Goal: Communication & Community: Answer question/provide support

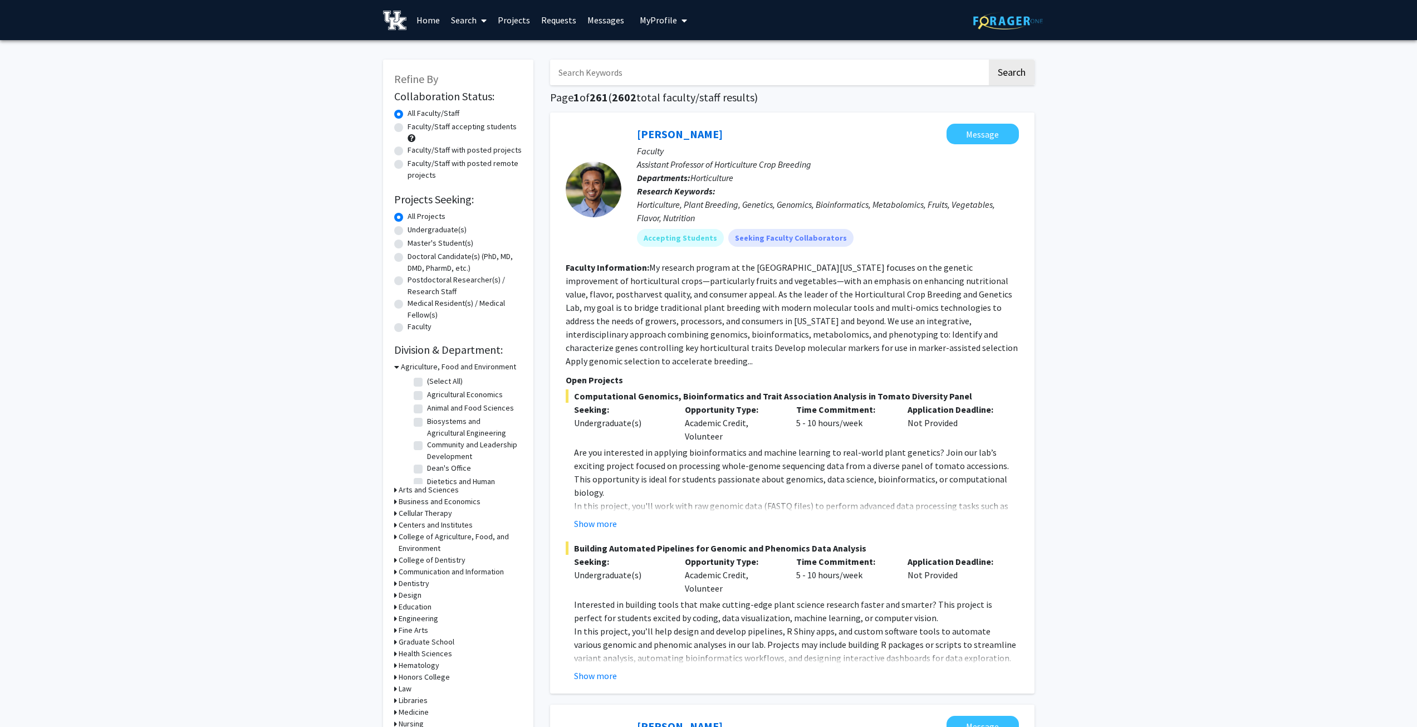
click at [615, 23] on link "Messages" at bounding box center [606, 20] width 48 height 39
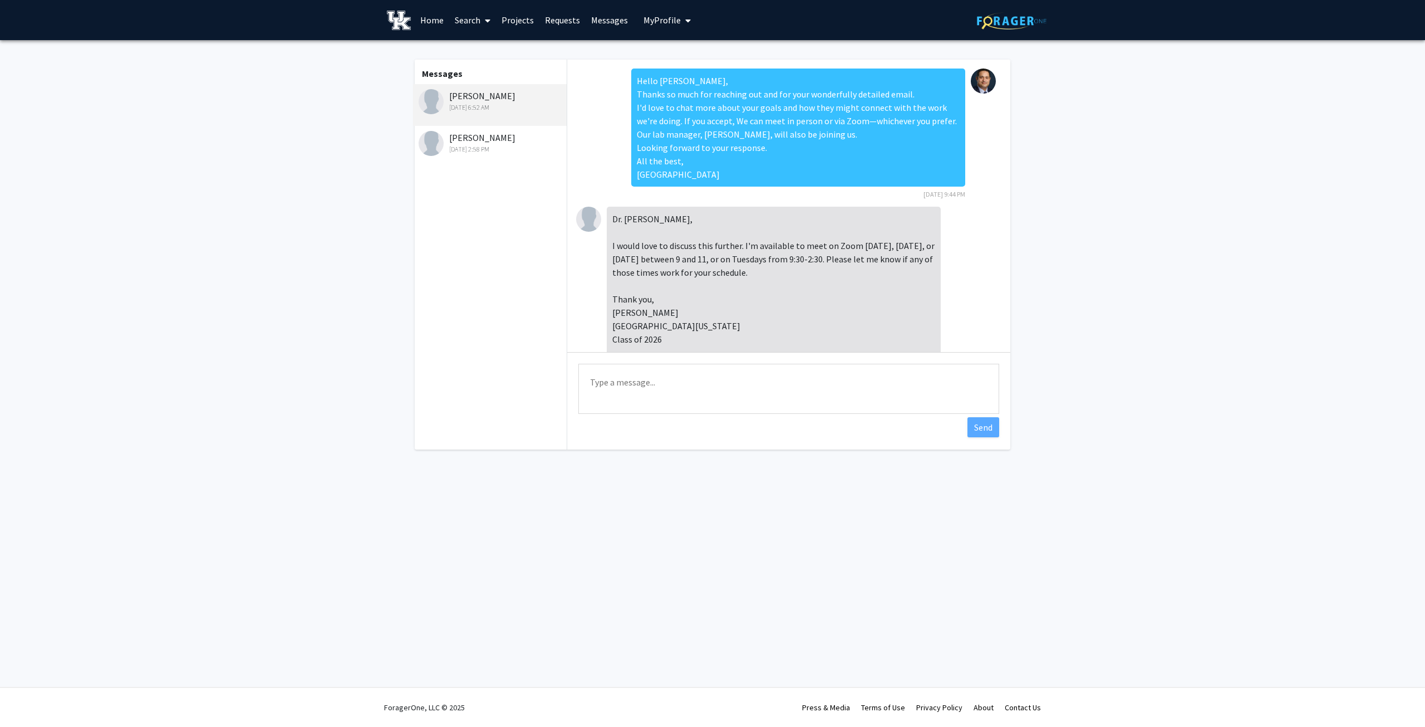
scroll to position [452, 0]
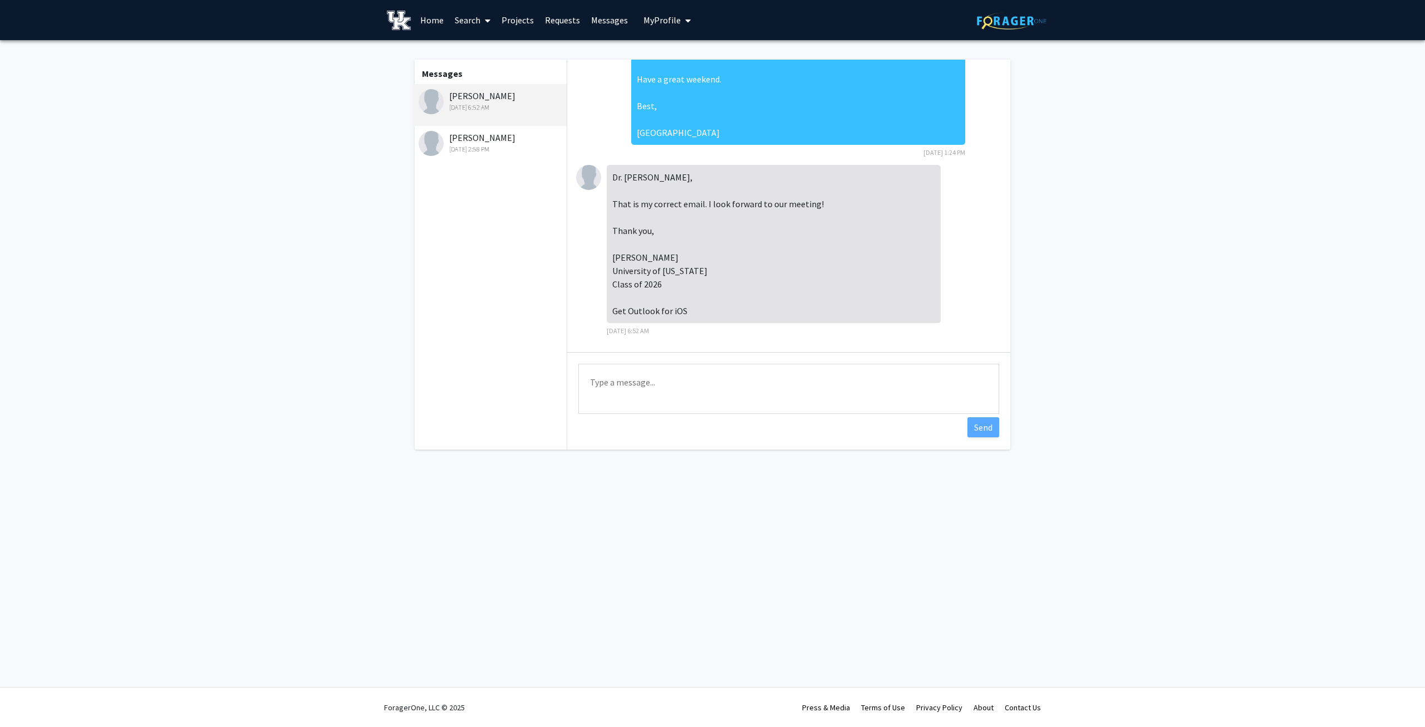
click at [481, 142] on div "[PERSON_NAME] [DATE] 2:58 PM" at bounding box center [491, 142] width 145 height 23
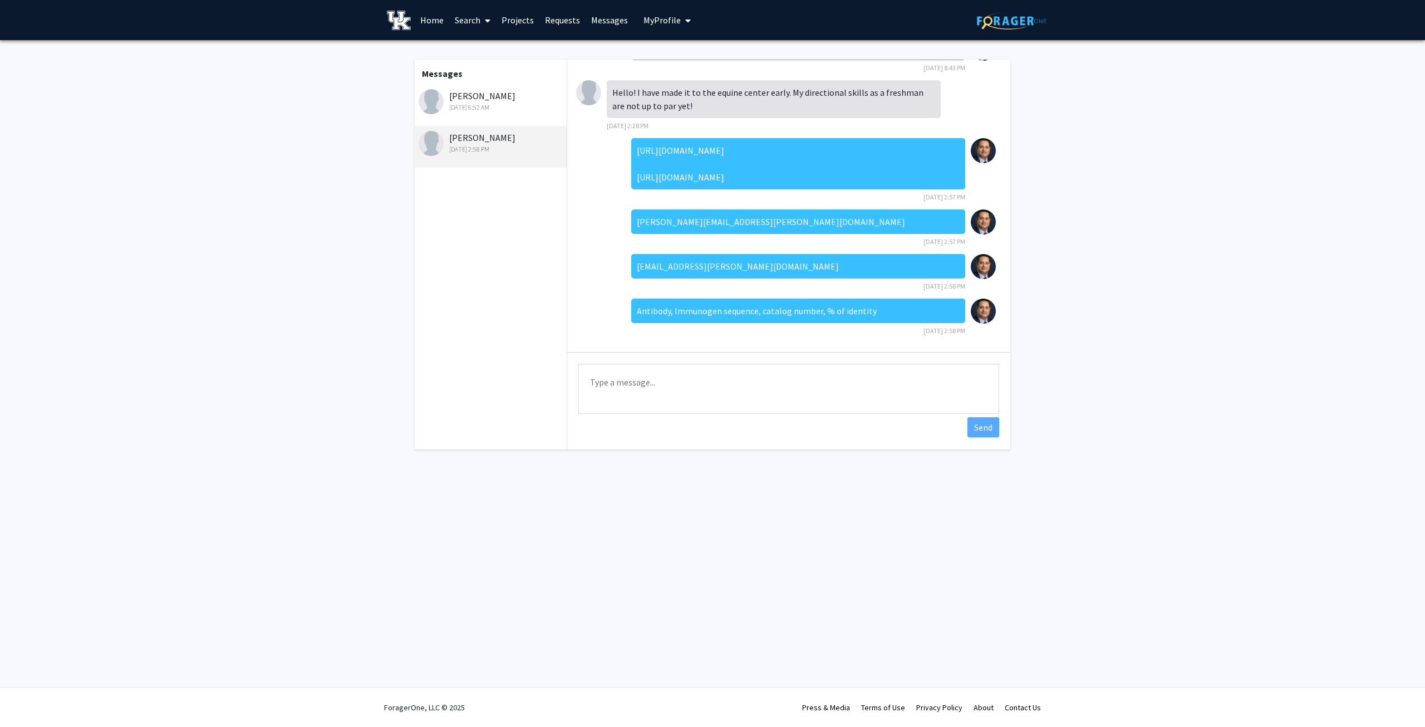
click at [482, 104] on div "[DATE] 6:52 AM" at bounding box center [491, 107] width 145 height 10
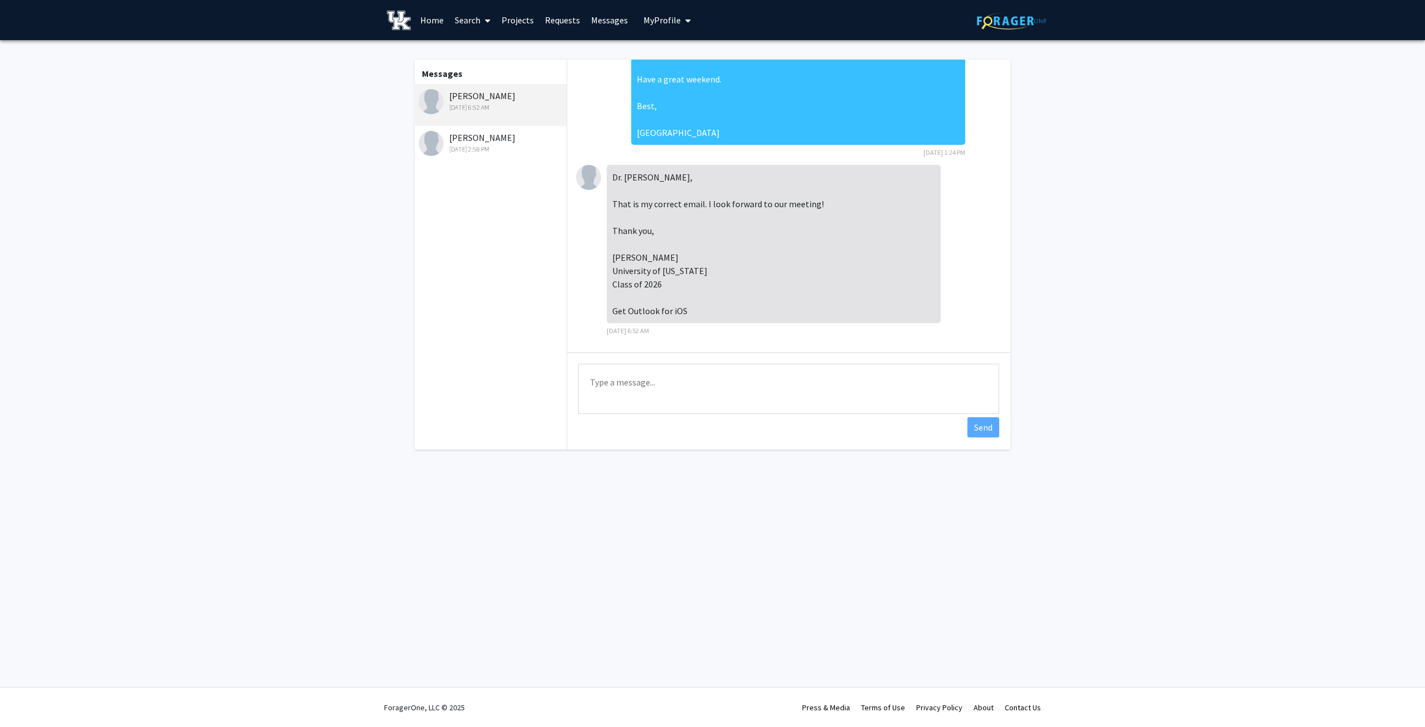
click at [513, 19] on link "Projects" at bounding box center [517, 20] width 43 height 39
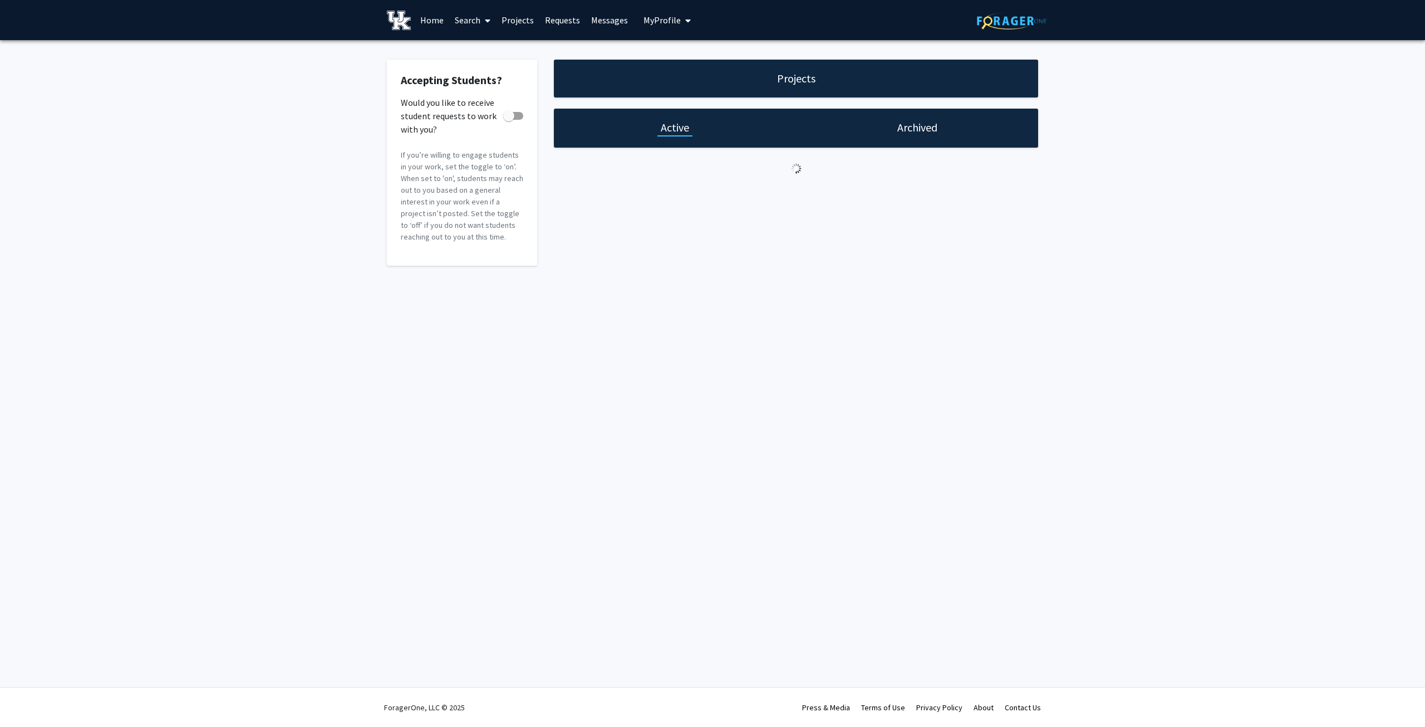
checkbox input "true"
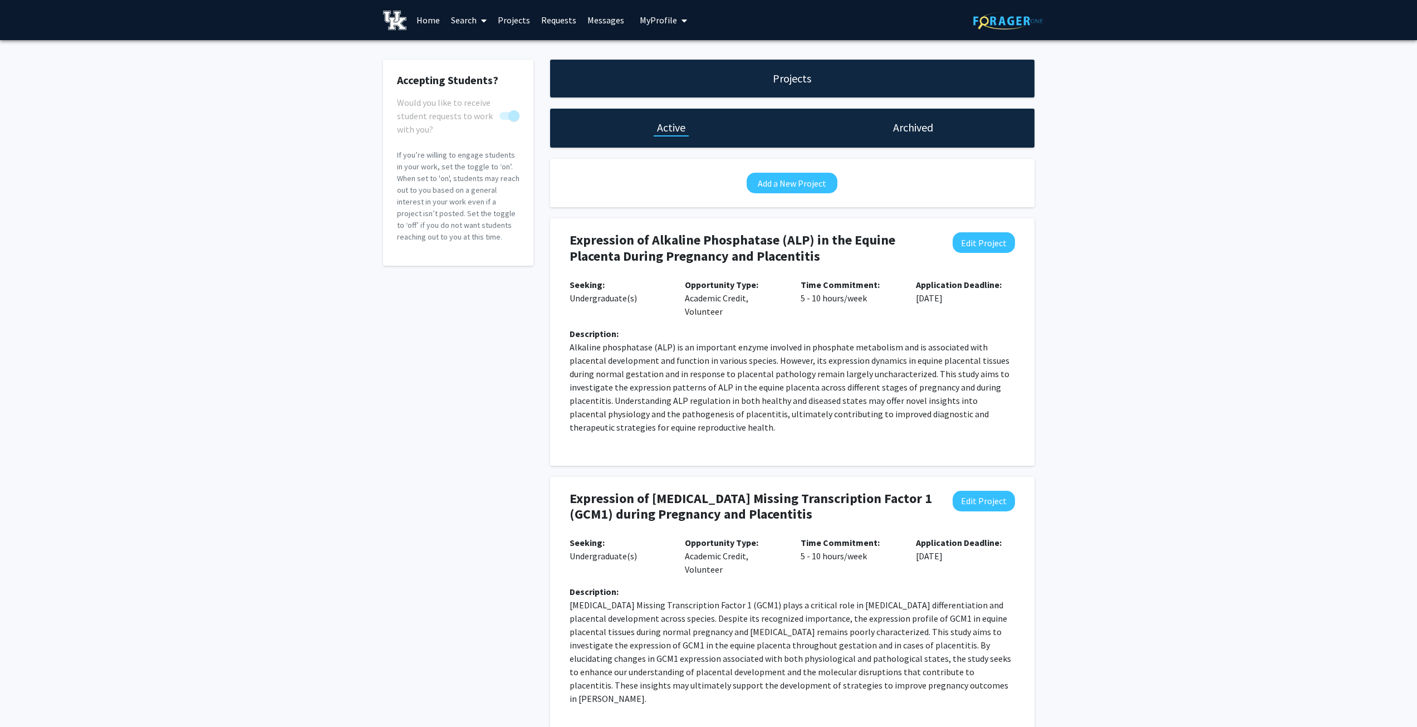
click at [566, 20] on link "Requests" at bounding box center [559, 20] width 46 height 39
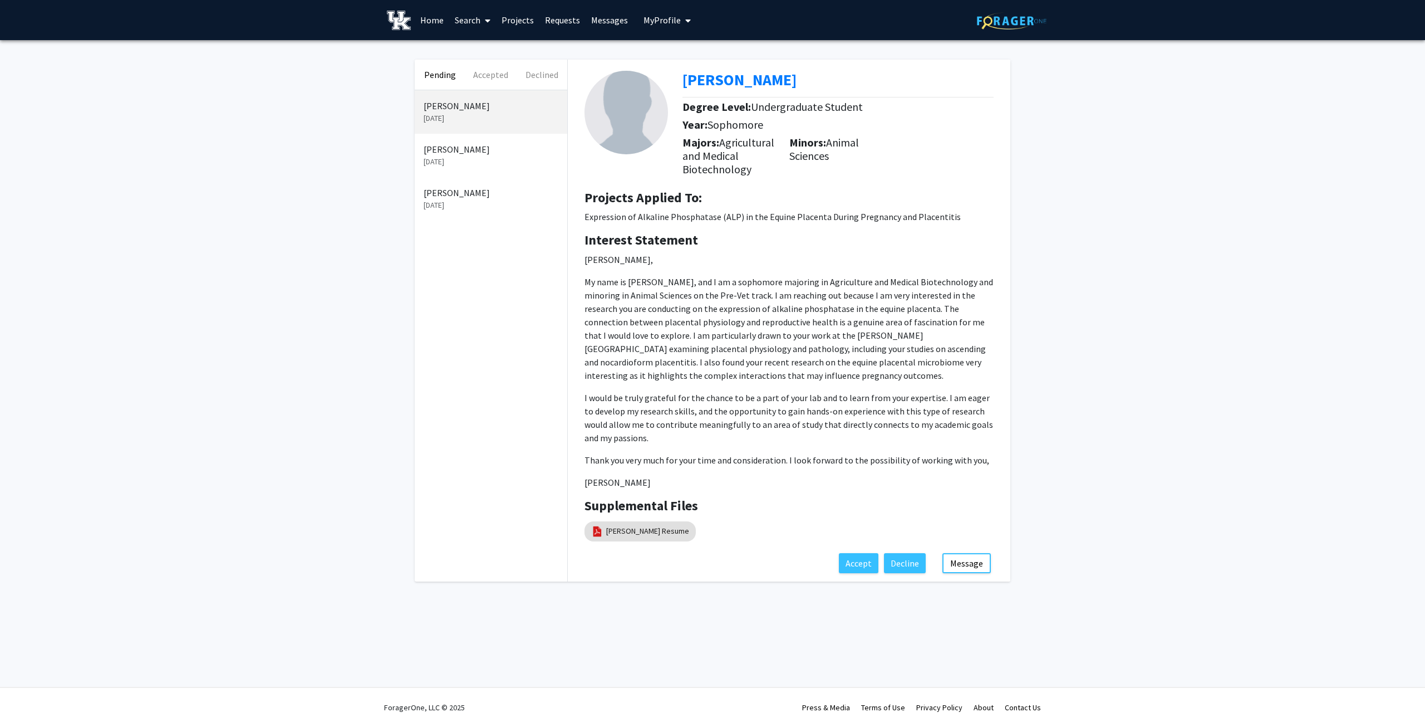
click at [453, 115] on p "[DATE]" at bounding box center [491, 118] width 135 height 12
click at [669, 528] on link "[PERSON_NAME] Resume" at bounding box center [647, 531] width 83 height 12
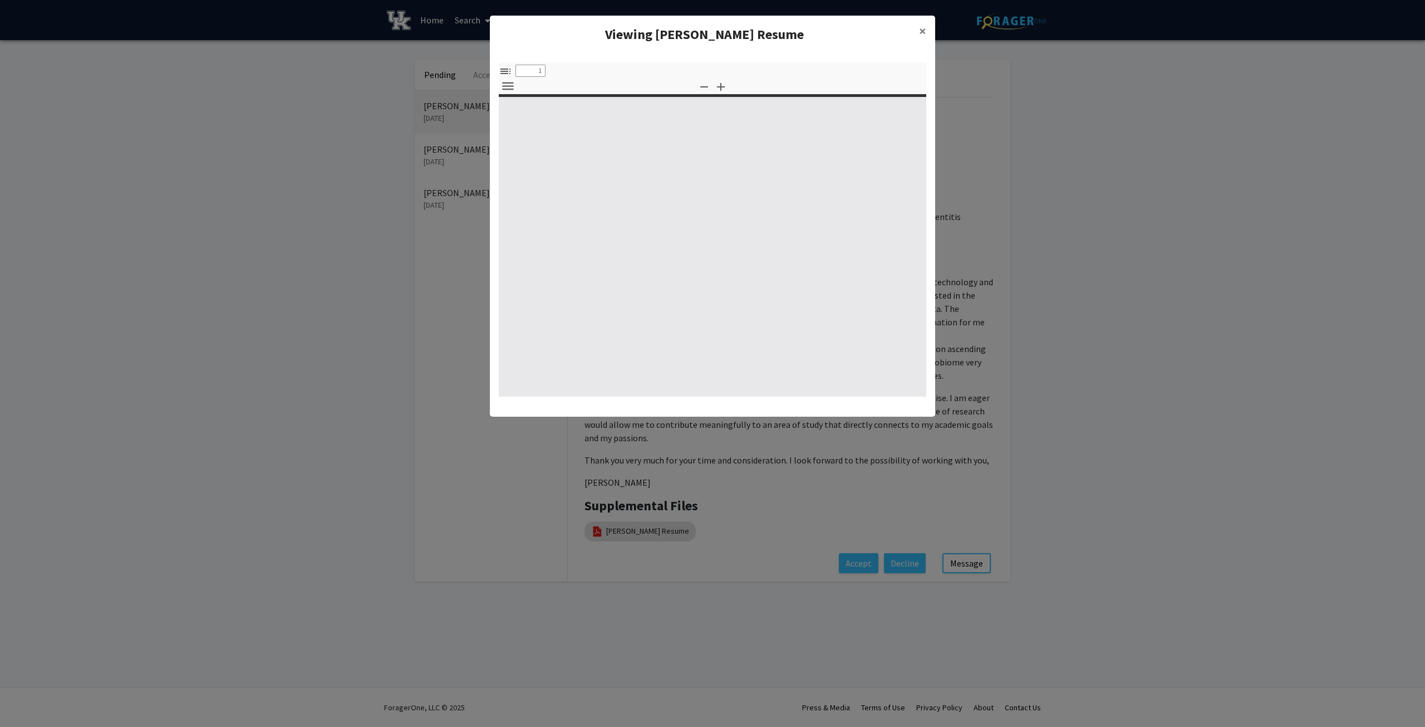
select select "custom"
type input "0"
select select "custom"
type input "1"
select select "auto"
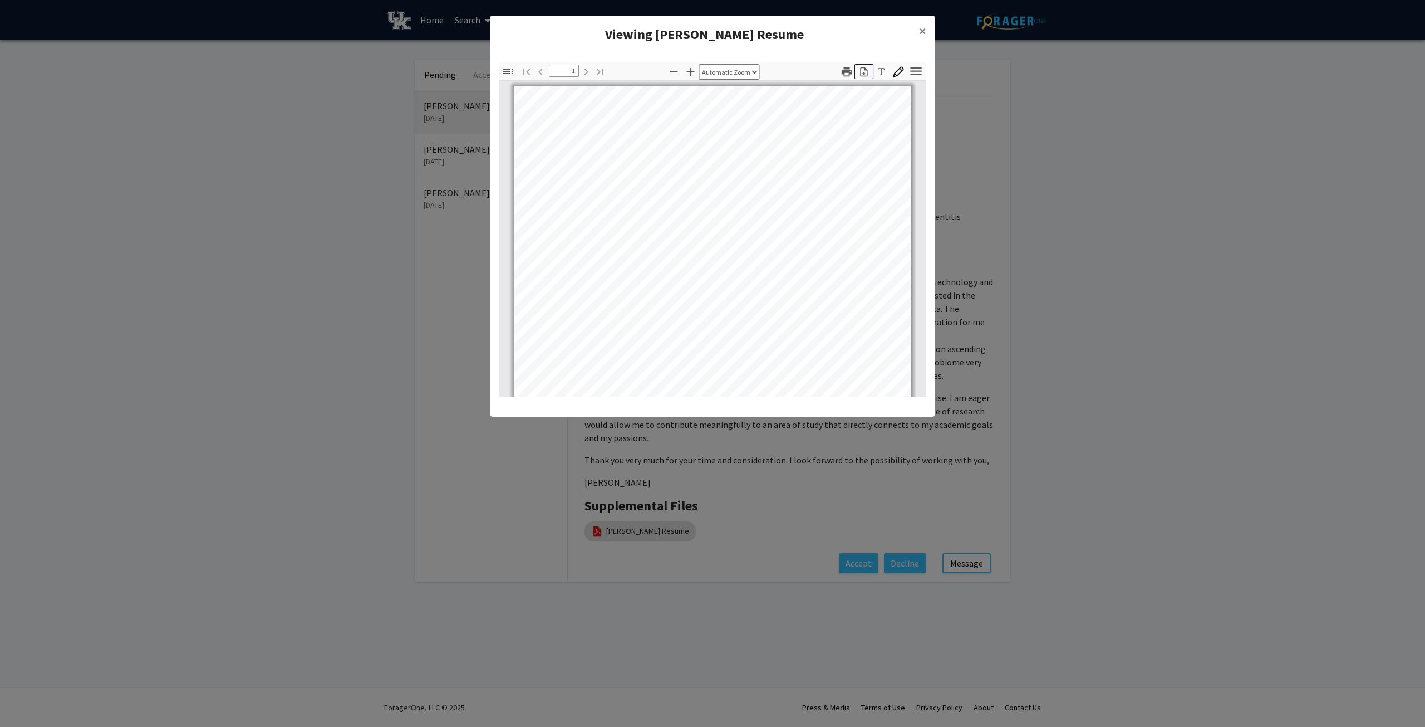
click at [869, 71] on icon "button" at bounding box center [864, 71] width 11 height 11
click at [922, 27] on span "×" at bounding box center [922, 30] width 7 height 17
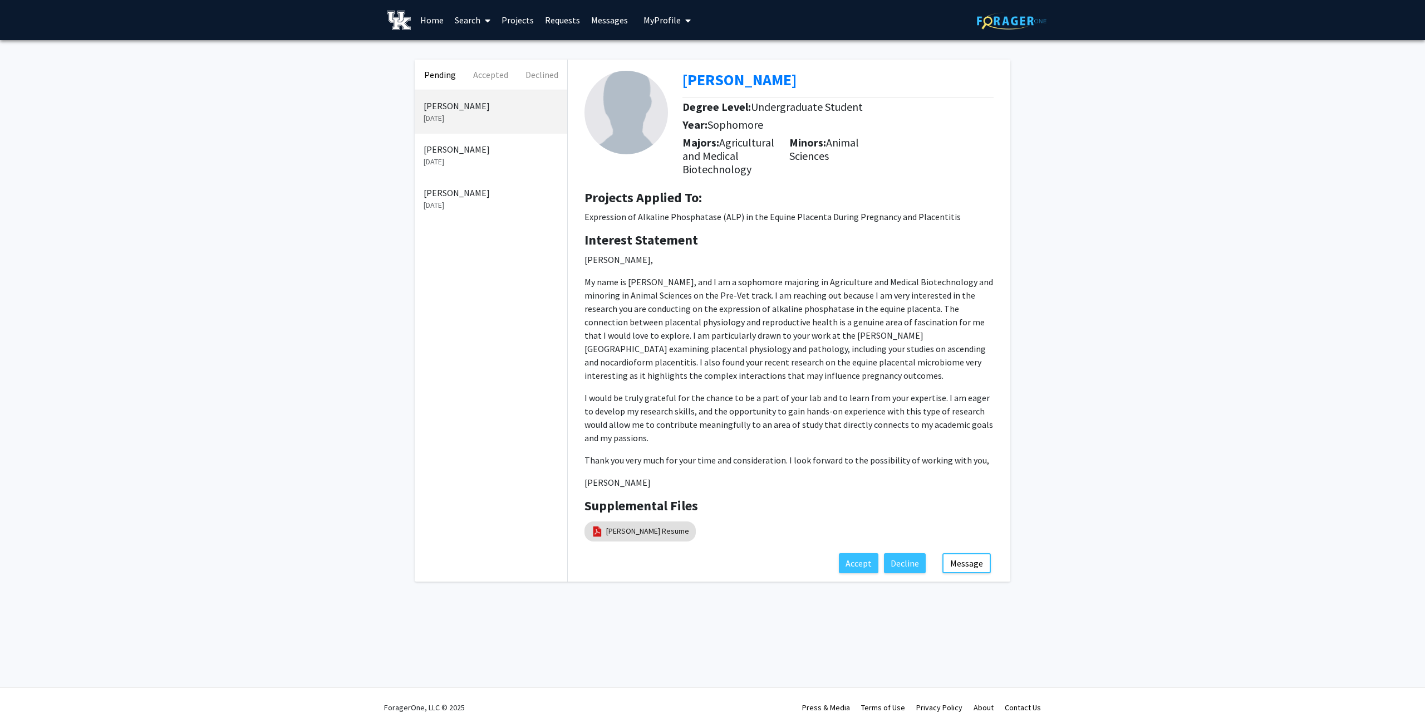
click at [471, 160] on p "[DATE]" at bounding box center [491, 162] width 135 height 12
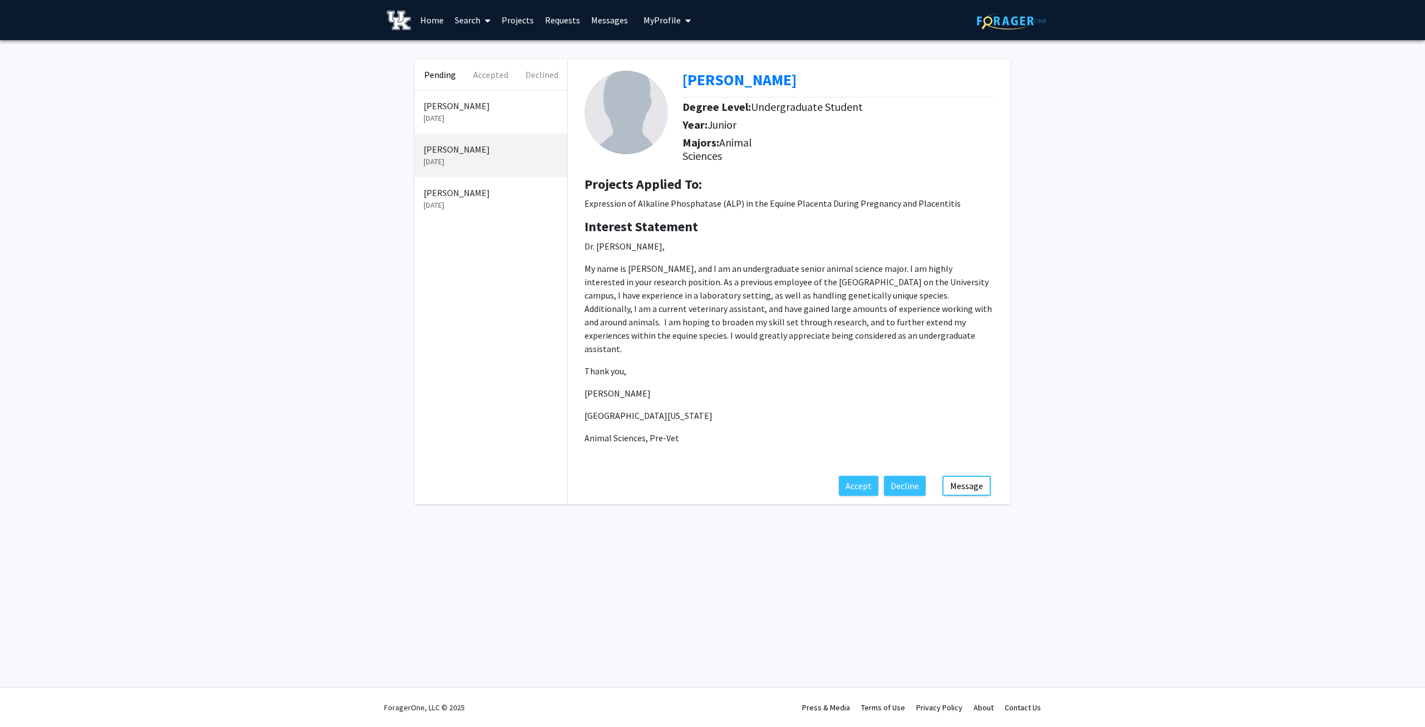
click at [602, 18] on link "Messages" at bounding box center [610, 20] width 48 height 39
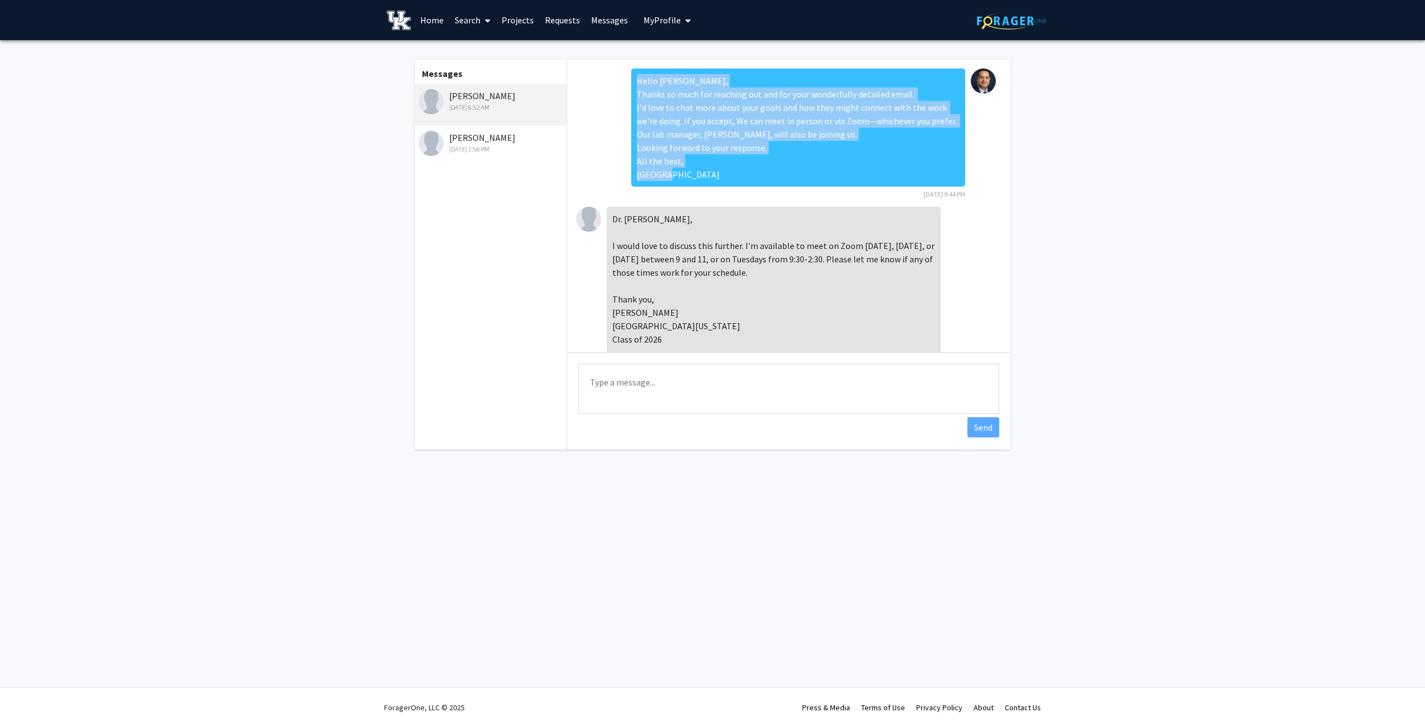
drag, startPoint x: 663, startPoint y: 177, endPoint x: 616, endPoint y: 89, distance: 99.4
click at [616, 89] on div "Hello [PERSON_NAME], Thanks so much for reaching out and for your wonderfully d…" at bounding box center [788, 137] width 425 height 138
copy div "Hello [PERSON_NAME], Thanks so much for reaching out and for your wonderfully d…"
click at [550, 19] on link "Requests" at bounding box center [563, 20] width 46 height 39
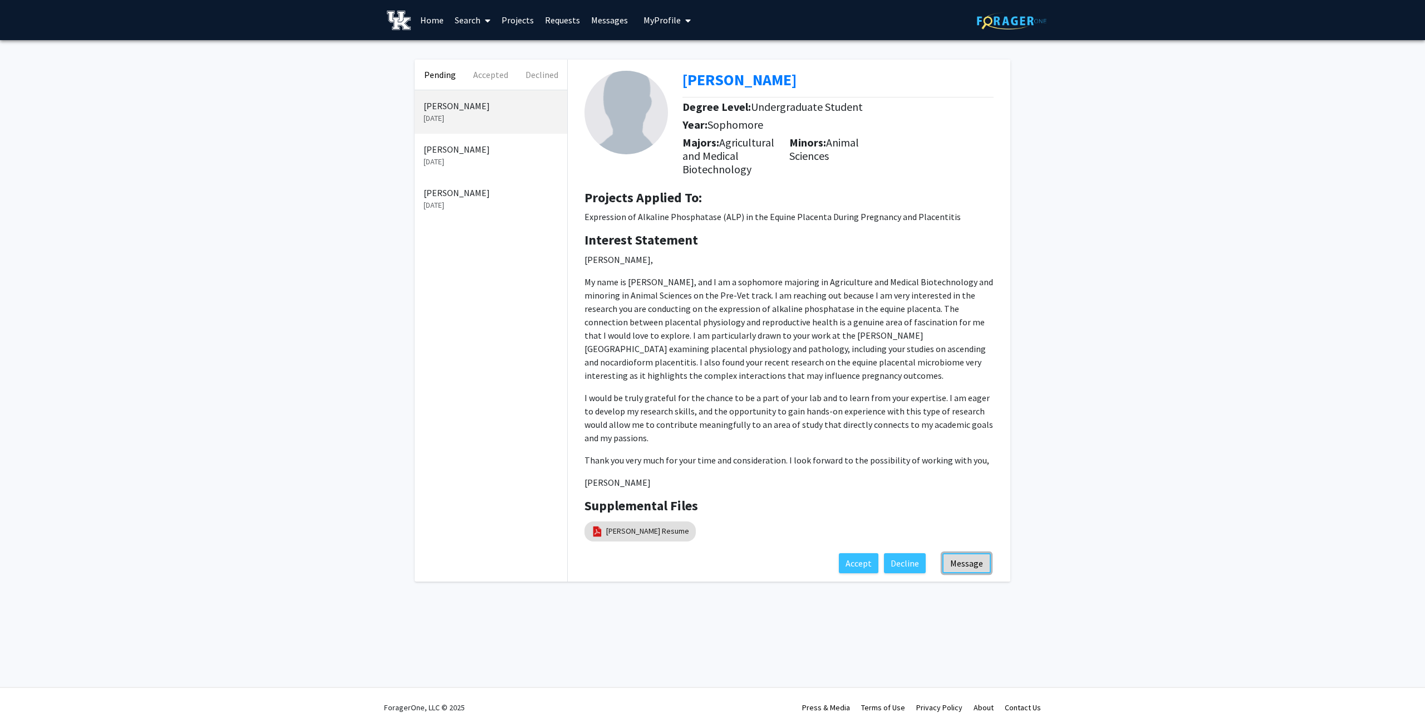
click at [966, 562] on button "Message" at bounding box center [967, 563] width 48 height 20
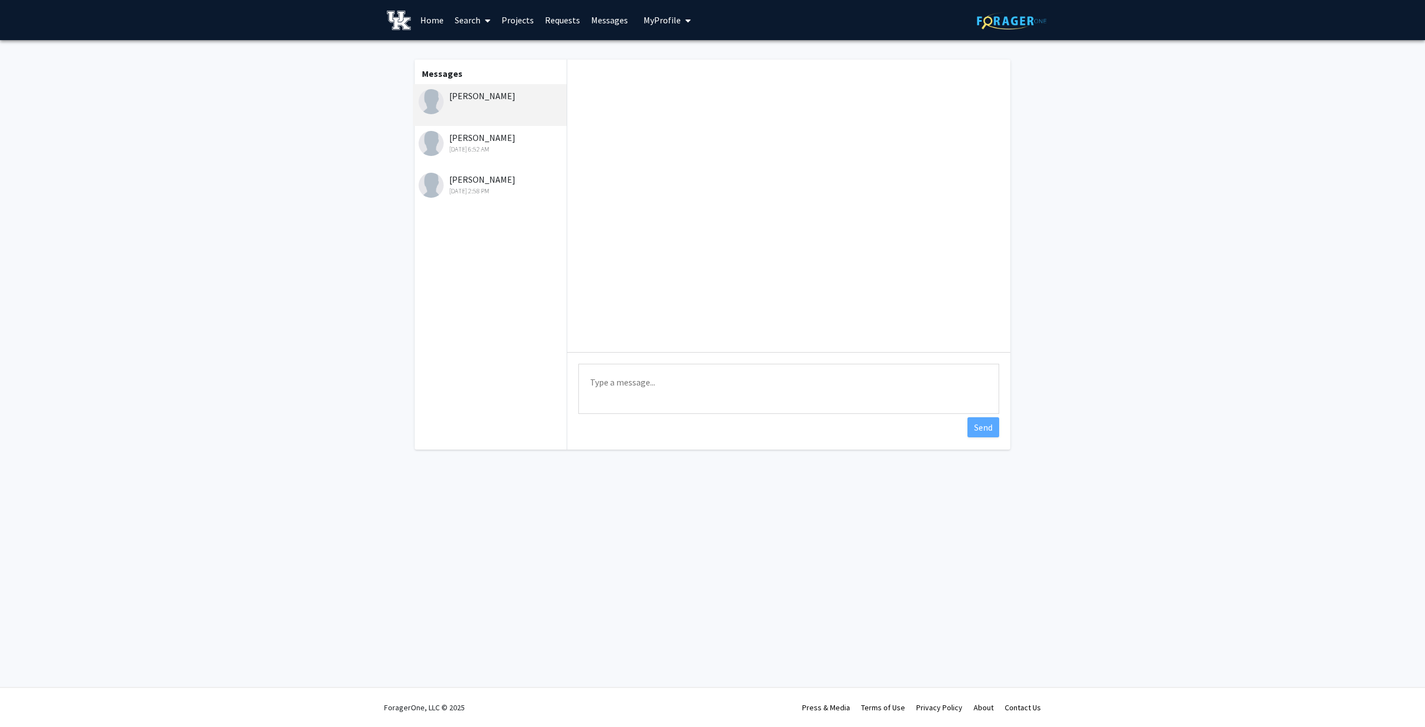
click at [641, 98] on div at bounding box center [788, 206] width 443 height 292
click at [605, 383] on textarea "Type a message" at bounding box center [789, 389] width 421 height 50
paste textarea "Hello [PERSON_NAME], Thanks so much for reaching out and for your wonderfully d…"
drag, startPoint x: 614, startPoint y: 380, endPoint x: 640, endPoint y: 380, distance: 25.6
click at [640, 380] on textarea "Hello [PERSON_NAME], Thanks so much for reaching out and for your wonderfully d…" at bounding box center [789, 389] width 421 height 50
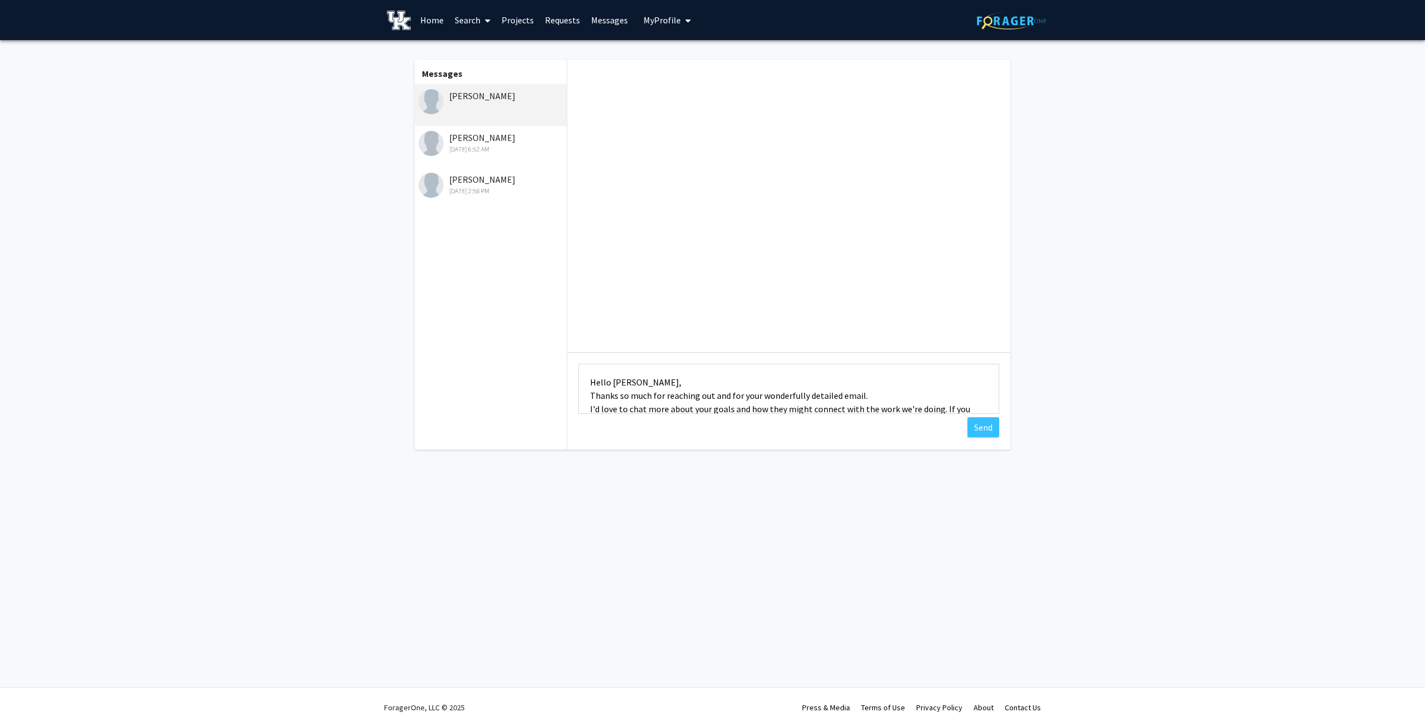
type textarea "Hello [PERSON_NAME], Thanks so much for reaching out and for your wonderfully d…"
click at [564, 14] on link "Requests" at bounding box center [563, 20] width 46 height 39
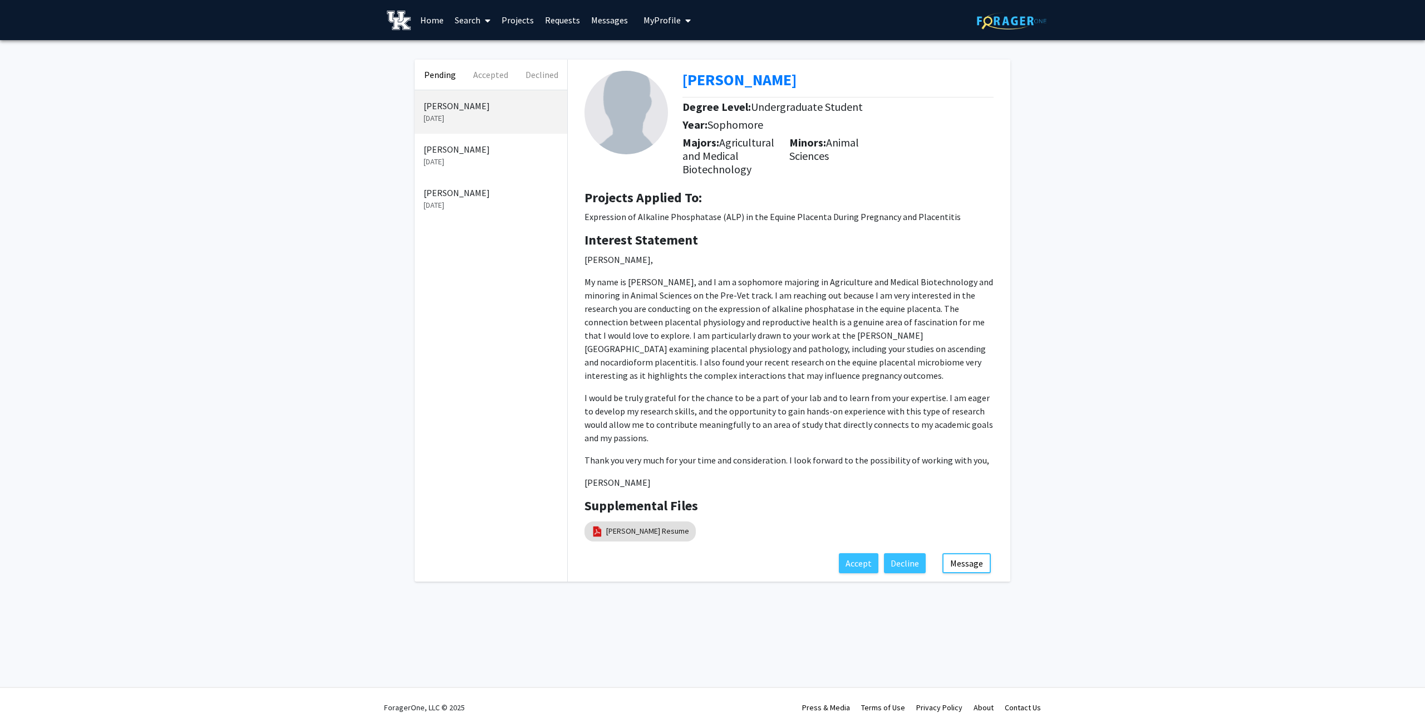
click at [458, 154] on p "[PERSON_NAME]" at bounding box center [491, 149] width 135 height 13
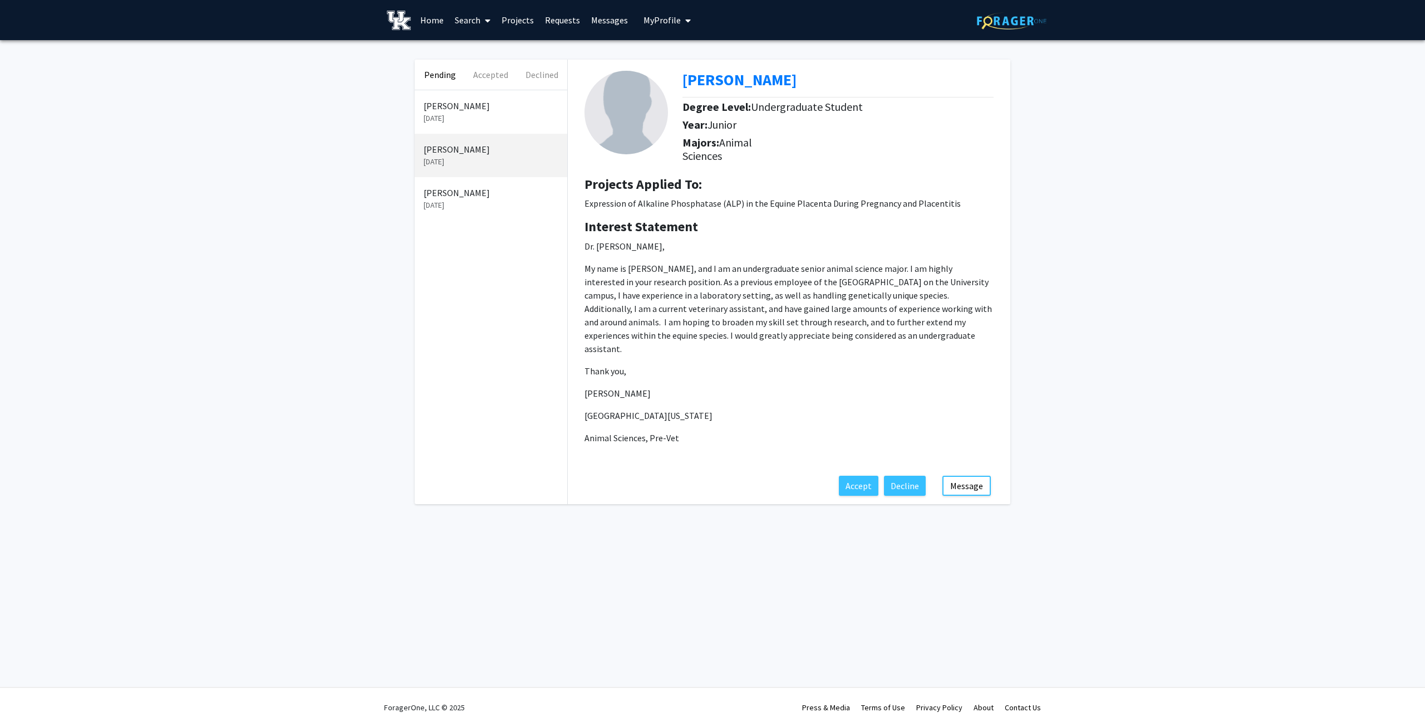
click at [466, 111] on p "[PERSON_NAME]" at bounding box center [491, 105] width 135 height 13
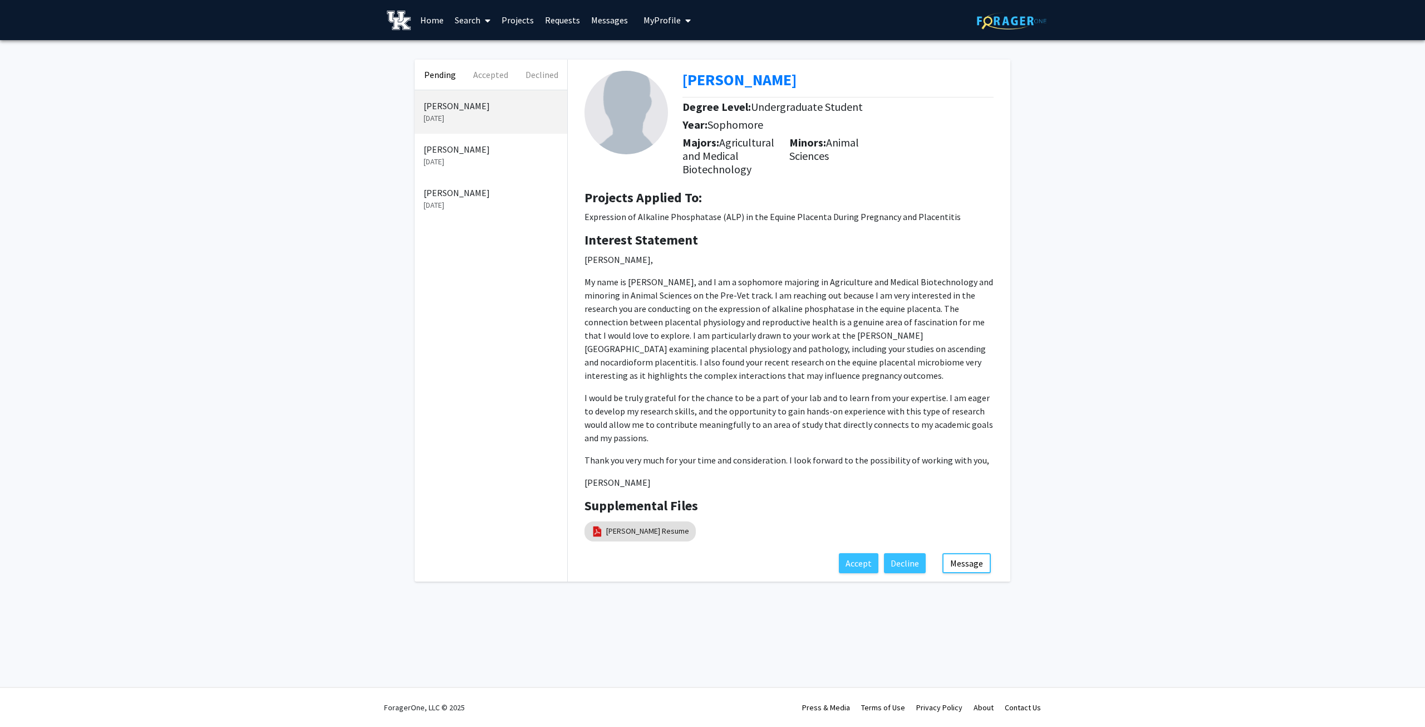
click at [858, 247] on h4 "Interest Statement" at bounding box center [789, 240] width 409 height 16
click at [595, 19] on link "Messages" at bounding box center [610, 20] width 48 height 39
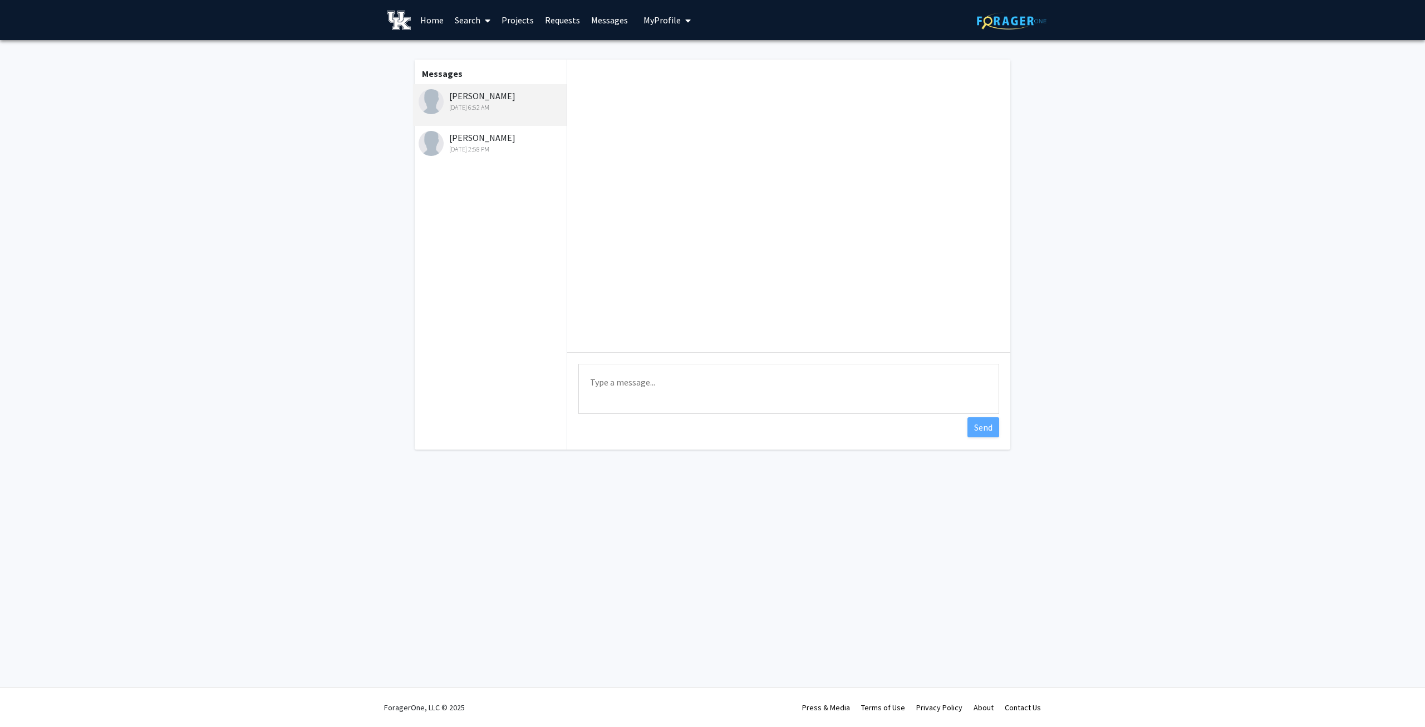
scroll to position [452, 0]
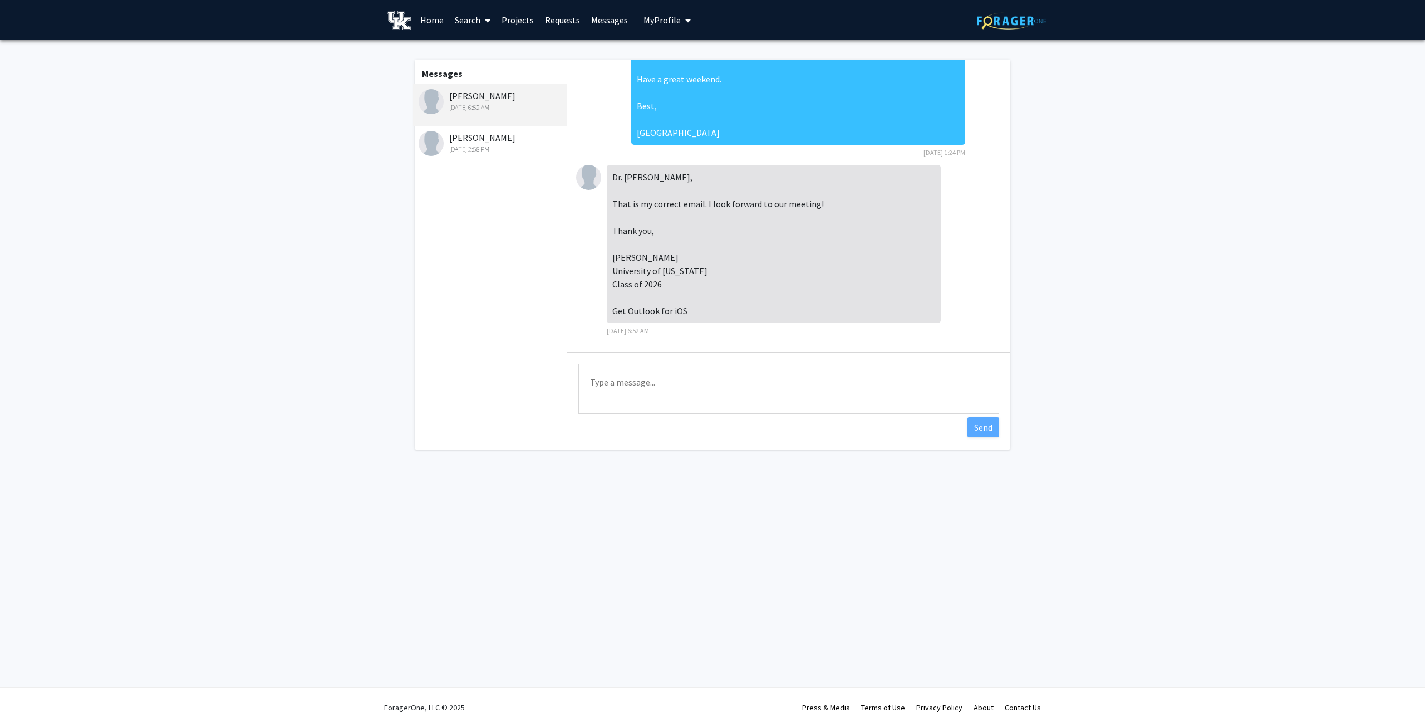
click at [614, 21] on link "Messages" at bounding box center [610, 20] width 48 height 39
click at [550, 22] on link "Requests" at bounding box center [563, 20] width 46 height 39
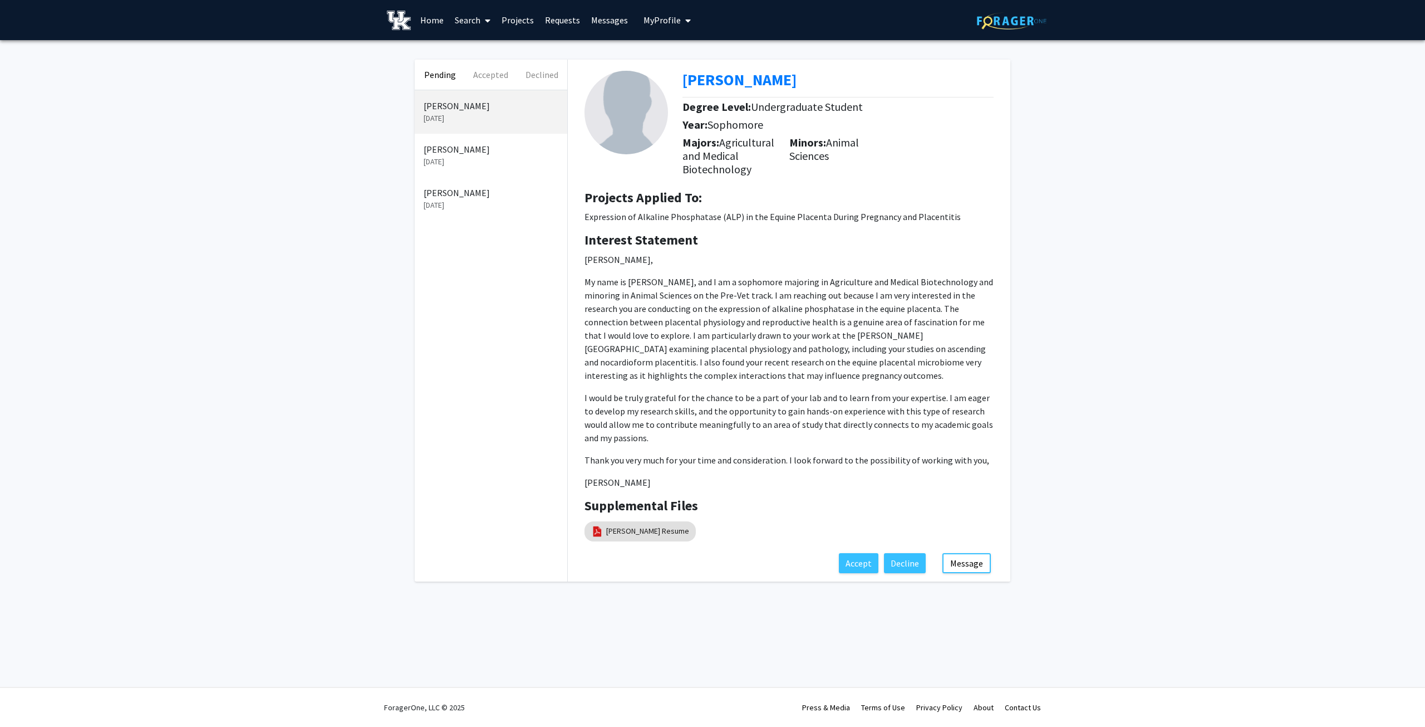
click at [466, 116] on p "[DATE]" at bounding box center [491, 118] width 135 height 12
click at [966, 559] on button "Message" at bounding box center [967, 563] width 48 height 20
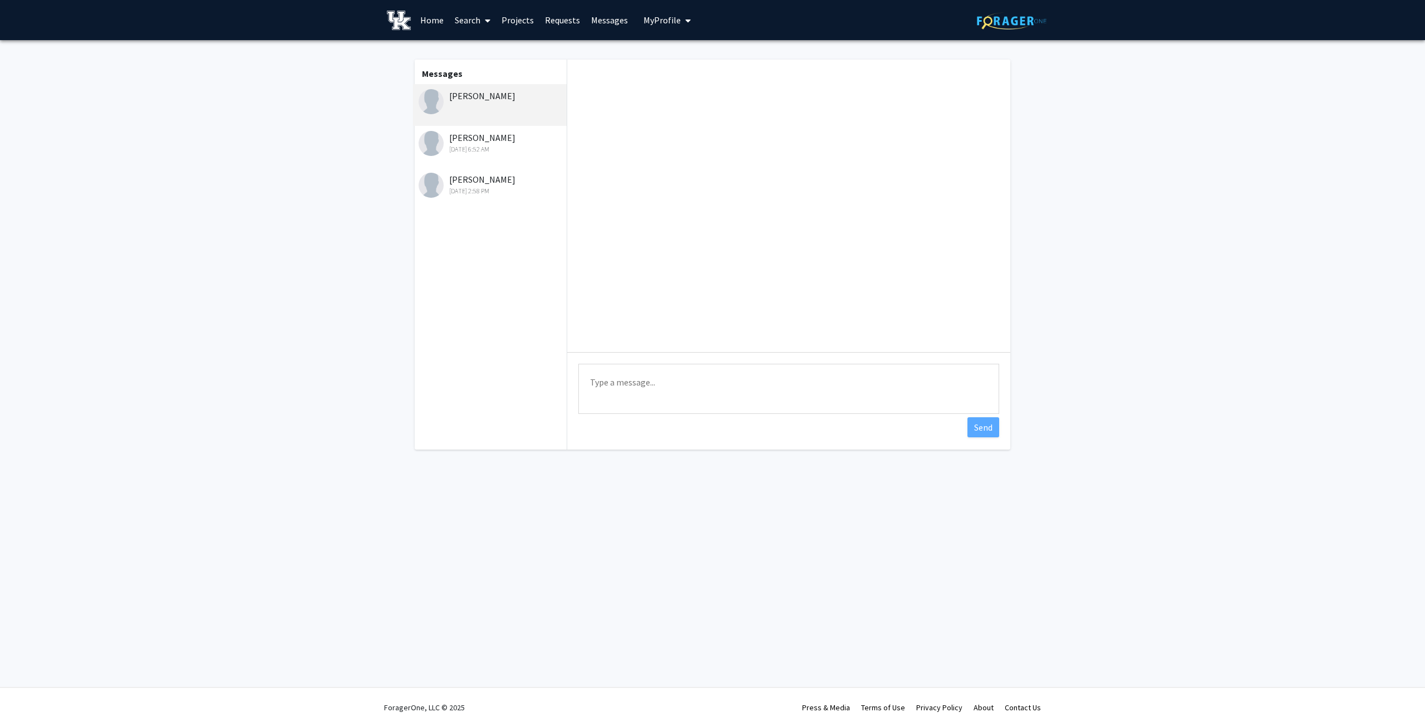
click at [692, 385] on textarea "Type a message" at bounding box center [789, 389] width 421 height 50
paste textarea "Hello [PERSON_NAME], Thanks so much for reaching out and for your wonderfully d…"
drag, startPoint x: 643, startPoint y: 379, endPoint x: 585, endPoint y: 378, distance: 57.4
click at [585, 378] on textarea "Hello [PERSON_NAME], Thanks so much for reaching out and for your wonderfully d…" at bounding box center [789, 389] width 421 height 50
click at [607, 379] on textarea "Wa [PERSON_NAME], Thanks so much for reaching out and for your wonderfully deta…" at bounding box center [789, 389] width 421 height 50
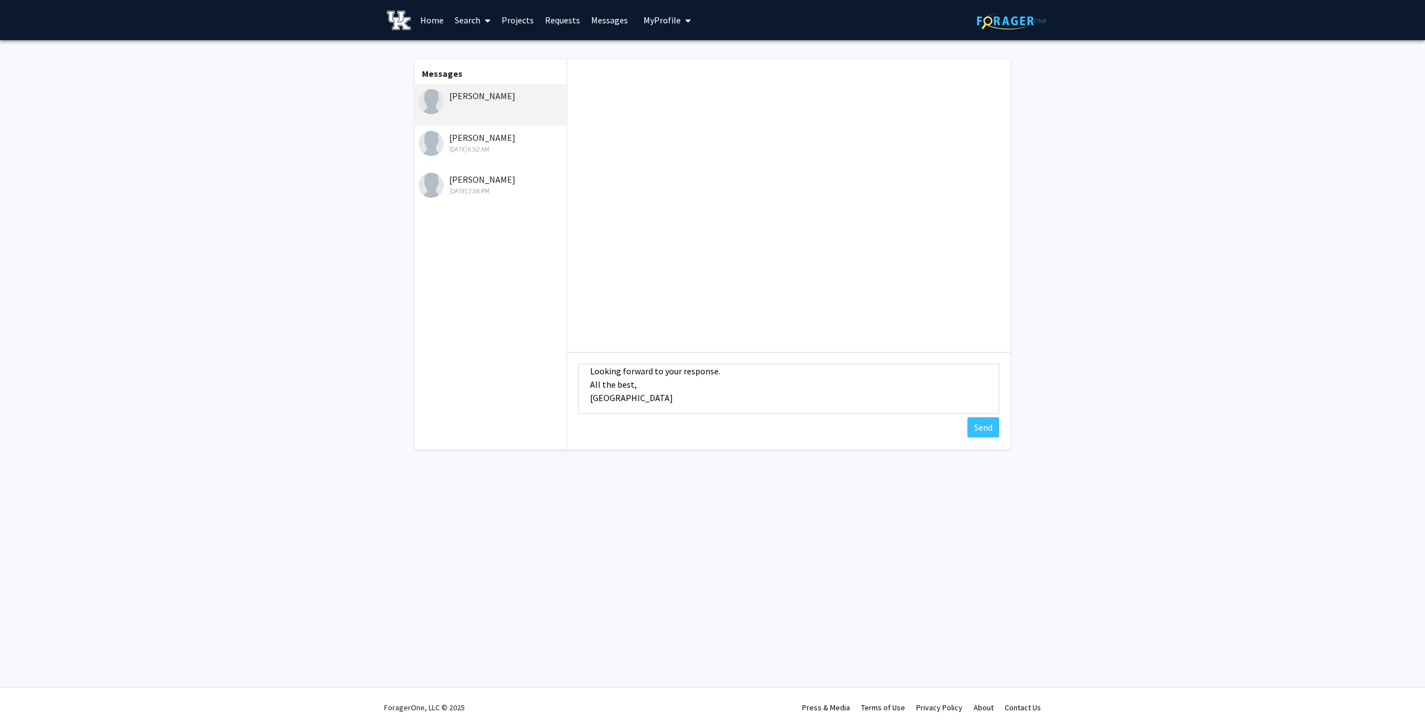
scroll to position [80, 0]
drag, startPoint x: 615, startPoint y: 407, endPoint x: 606, endPoint y: 406, distance: 8.9
click at [606, 406] on textarea "Wa [PERSON_NAME], Thanks so much for reaching out and for your wonderfully deta…" at bounding box center [789, 389] width 421 height 50
click at [613, 401] on textarea "Wa [PERSON_NAME], Thanks so much for reaching out and for your wonderfully deta…" at bounding box center [789, 389] width 421 height 50
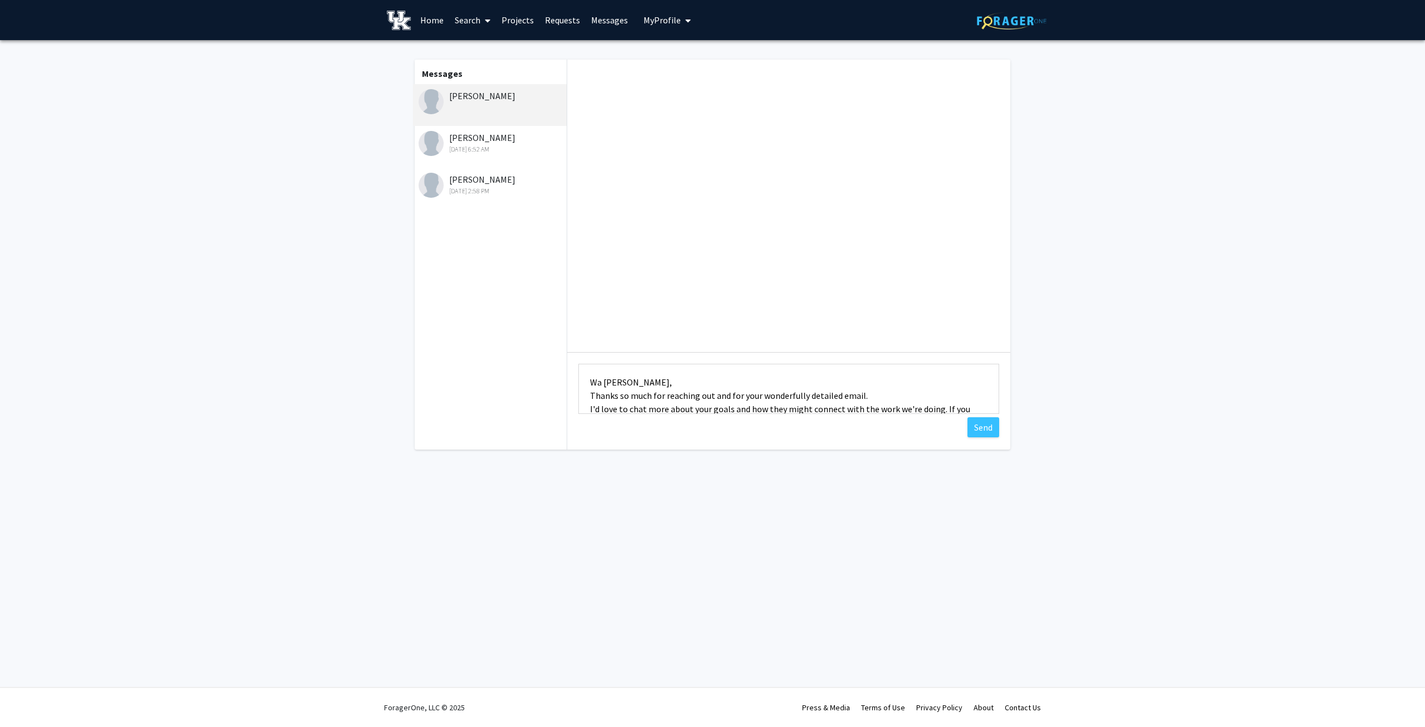
click at [616, 406] on textarea "Wa [PERSON_NAME], Thanks so much for reaching out and for your wonderfully deta…" at bounding box center [789, 389] width 421 height 50
drag, startPoint x: 703, startPoint y: 399, endPoint x: 822, endPoint y: 387, distance: 120.3
click at [822, 387] on textarea "Wa [PERSON_NAME], Thanks so much for reaching out and for your wonderfully deta…" at bounding box center [789, 389] width 421 height 50
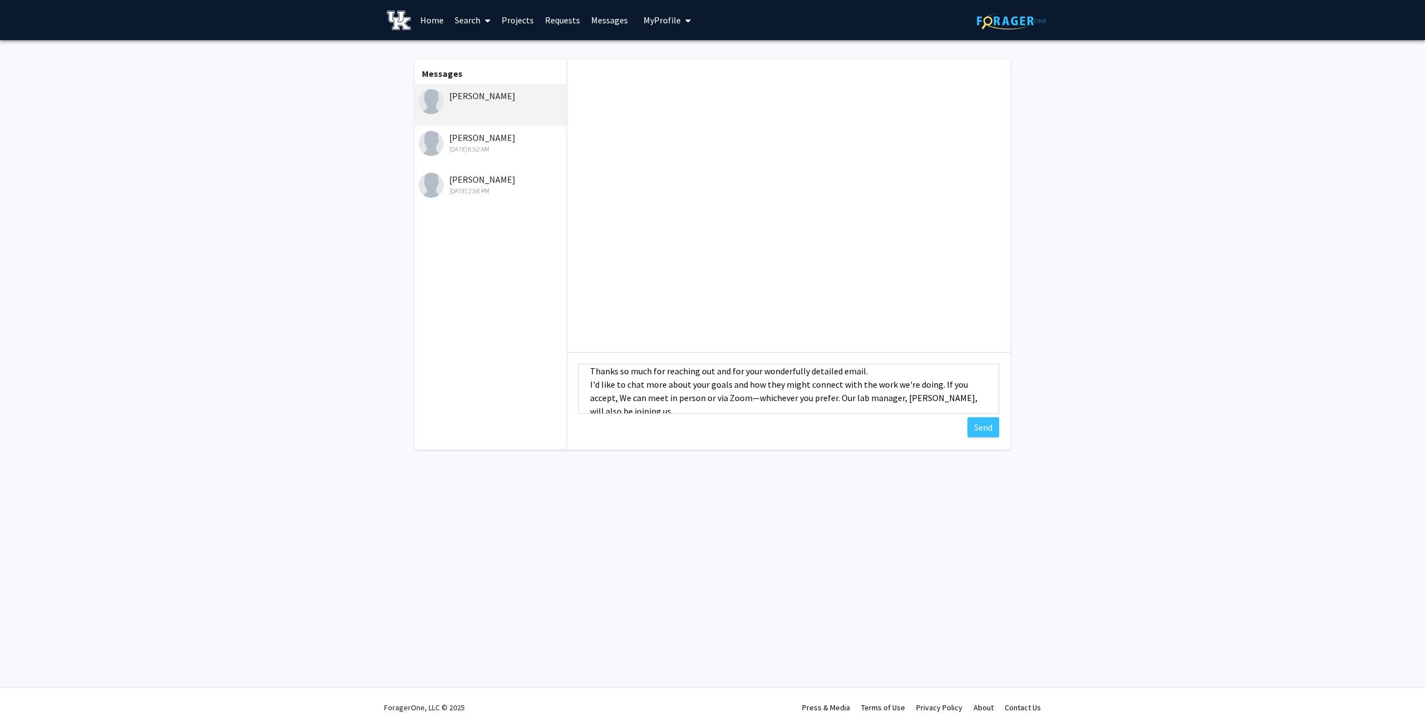
click at [834, 397] on textarea "Wa [PERSON_NAME], Thanks so much for reaching out and for your wonderfully deta…" at bounding box center [789, 389] width 421 height 50
click at [722, 398] on textarea "Wa [PERSON_NAME], Thanks so much for reaching out and for your wonderfully deta…" at bounding box center [789, 389] width 421 height 50
click at [838, 394] on textarea "Wa [PERSON_NAME], Thanks so much for reaching out and for your wonderfully deta…" at bounding box center [789, 389] width 421 height 50
click at [858, 394] on textarea "Wa [PERSON_NAME], Thanks so much for reaching out and for your wonderfully deta…" at bounding box center [789, 389] width 421 height 50
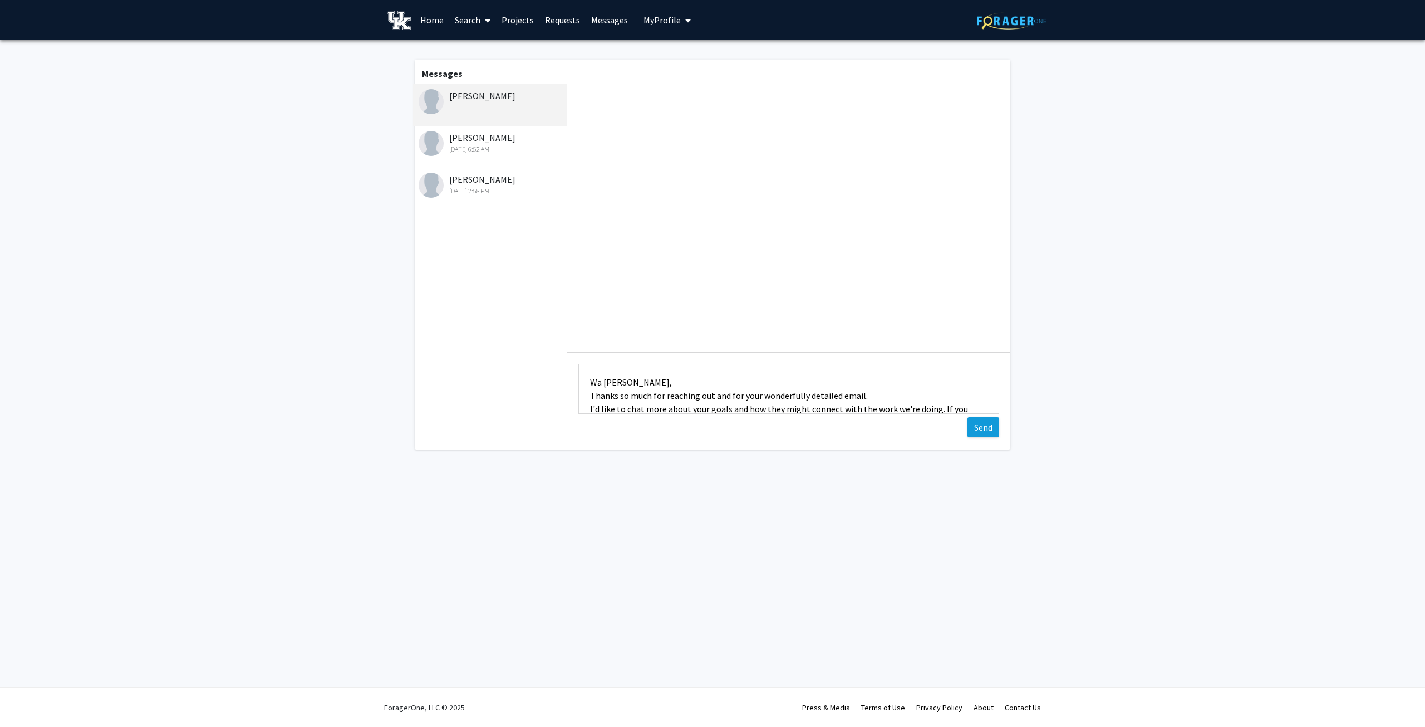
type textarea "Wa [PERSON_NAME], Thanks so much for reaching out and for your wonderfully deta…"
click at [978, 424] on button "Send" at bounding box center [984, 427] width 32 height 20
